Goal: Information Seeking & Learning: Learn about a topic

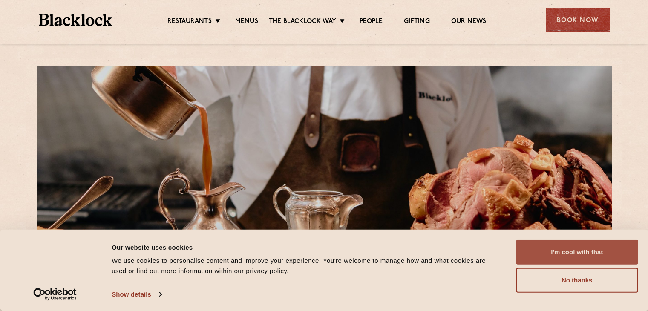
click at [563, 244] on button "I'm cool with that" at bounding box center [577, 252] width 122 height 25
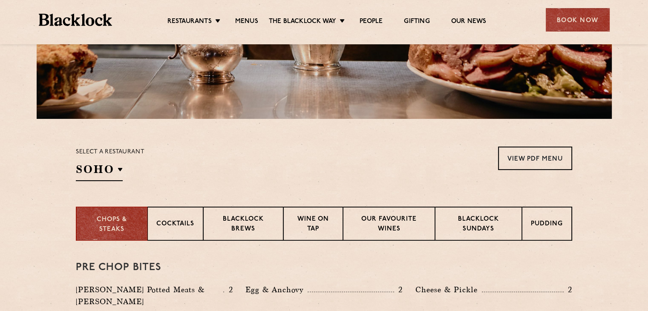
scroll to position [224, 0]
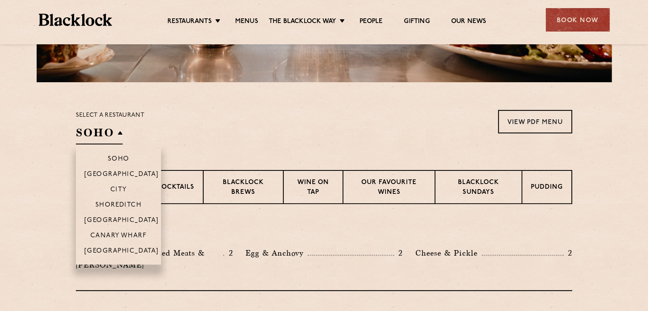
click at [101, 129] on h2 "SOHO" at bounding box center [99, 134] width 47 height 19
click at [109, 216] on li "[GEOGRAPHIC_DATA]" at bounding box center [118, 219] width 85 height 15
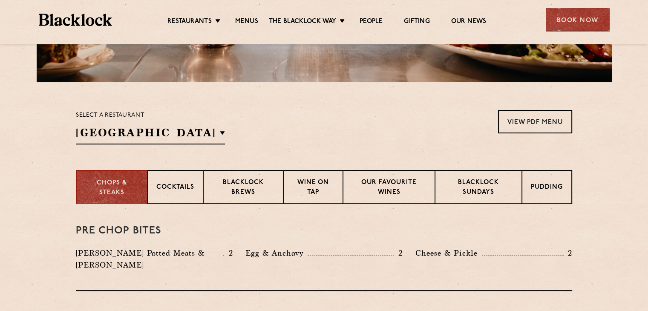
click at [250, 135] on div "Select a restaurant Covent Garden Soho Birmingham City Shoreditch Covent Garden…" at bounding box center [324, 127] width 496 height 34
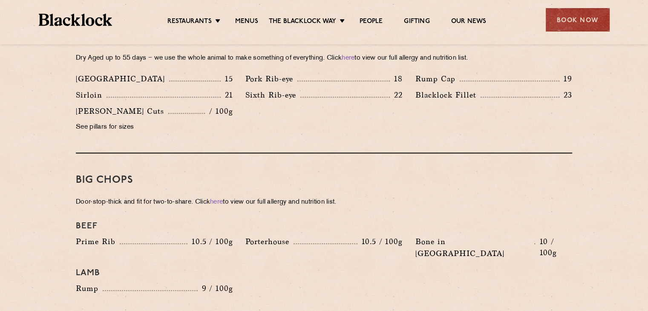
scroll to position [851, 0]
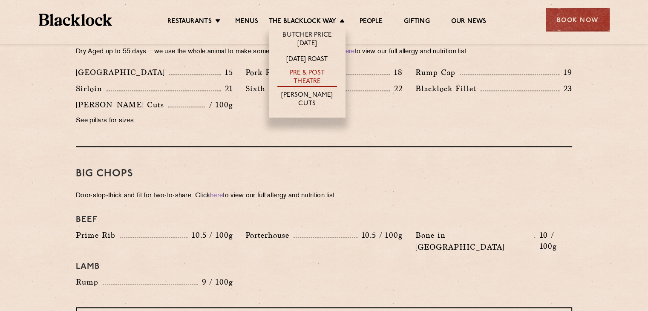
click at [320, 78] on link "Pre & Post Theatre" at bounding box center [307, 78] width 60 height 18
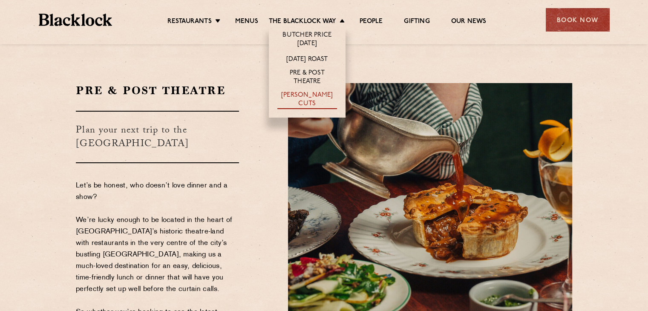
click at [306, 97] on link "[PERSON_NAME] Cuts" at bounding box center [307, 100] width 60 height 18
